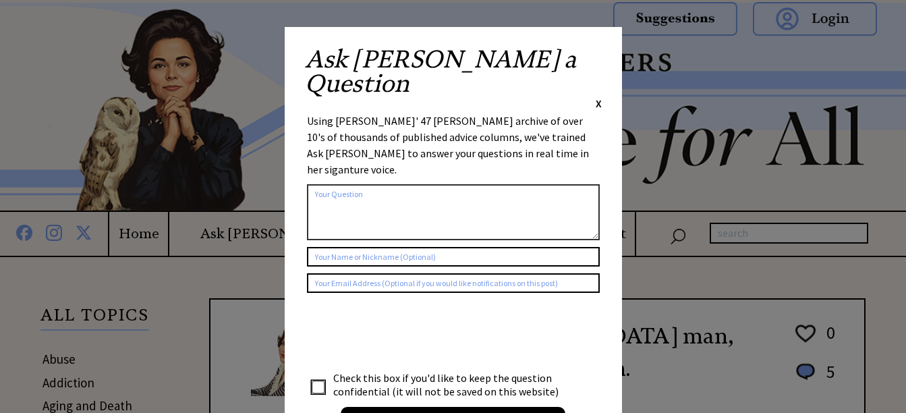
click at [598, 96] on span "X" at bounding box center [599, 102] width 6 height 13
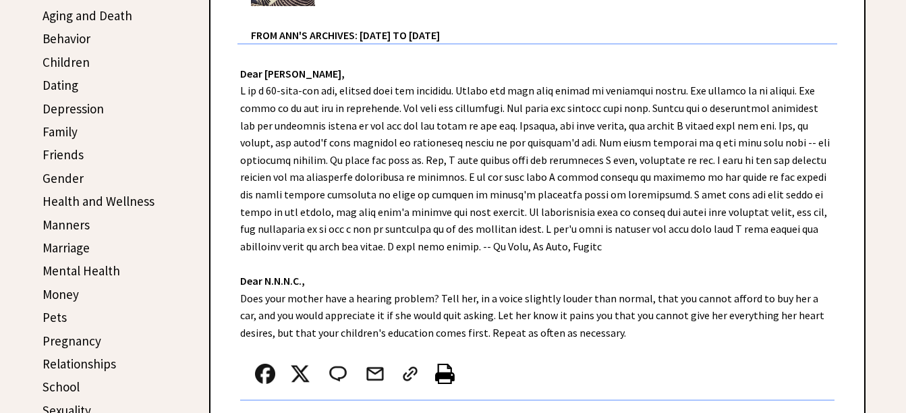
scroll to position [401, 0]
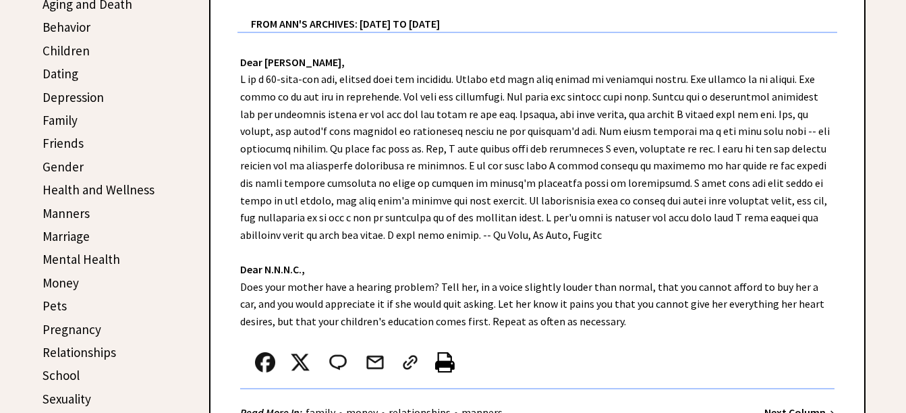
drag, startPoint x: 905, startPoint y: 98, endPoint x: 911, endPoint y: 119, distance: 21.8
drag, startPoint x: 911, startPoint y: 119, endPoint x: 899, endPoint y: 140, distance: 24.2
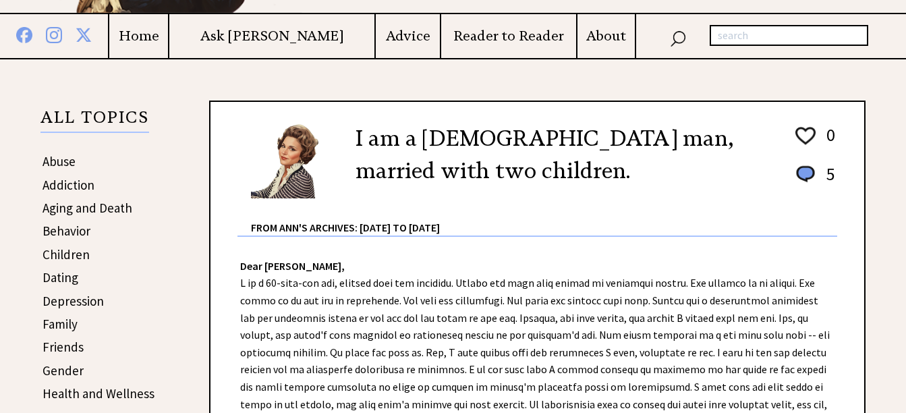
scroll to position [209, 0]
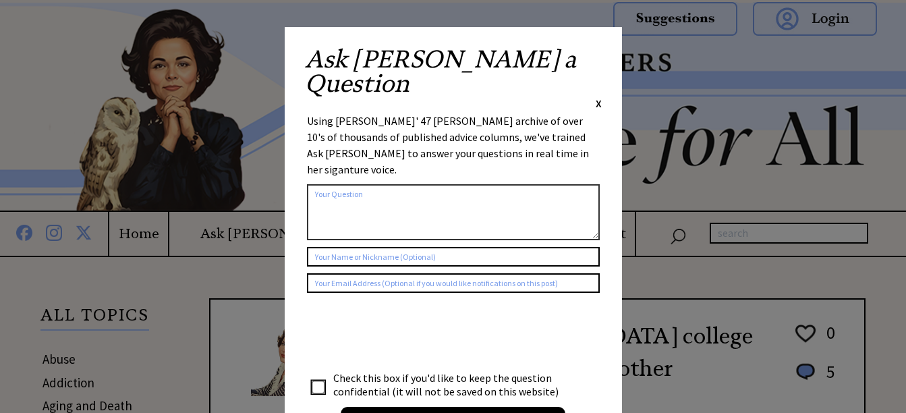
click at [598, 96] on span "X" at bounding box center [599, 102] width 6 height 13
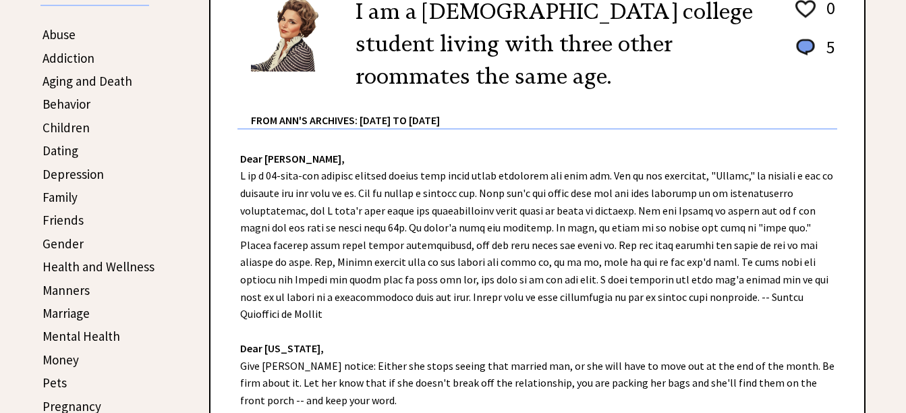
scroll to position [363, 0]
